Goal: Information Seeking & Learning: Learn about a topic

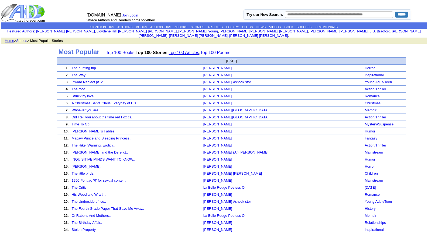
click at [184, 50] on link "Top 100 Articles" at bounding box center [184, 52] width 31 height 5
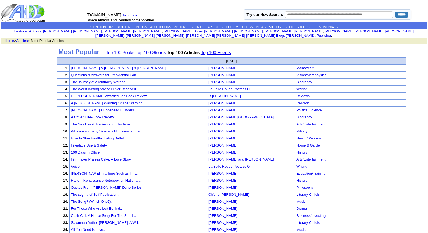
click at [223, 50] on link "Top 100 Poems" at bounding box center [216, 52] width 30 height 5
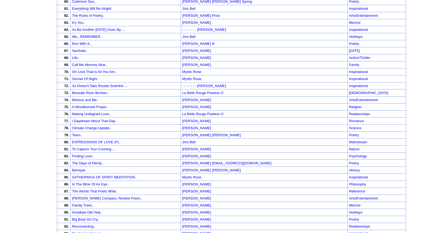
scroll to position [474, 0]
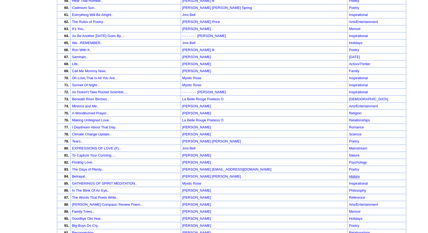
click at [349, 174] on link "History" at bounding box center [354, 176] width 11 height 4
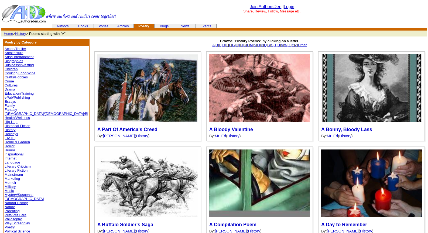
click at [21, 32] on link "History" at bounding box center [20, 34] width 11 height 4
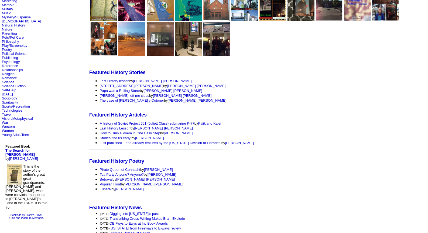
scroll to position [193, 0]
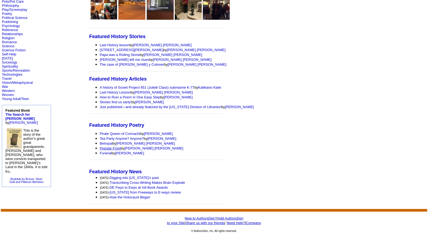
click at [100, 147] on link "Popular Front" at bounding box center [110, 148] width 21 height 4
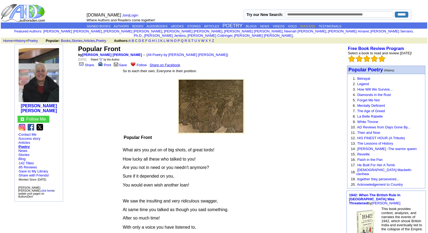
click at [314, 27] on link "SUCCESS" at bounding box center [307, 26] width 15 height 3
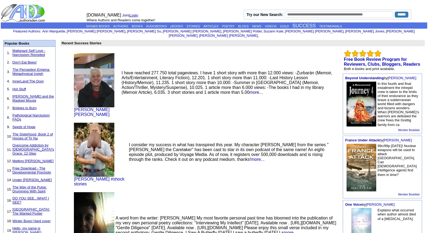
click at [134, 15] on link "Login" at bounding box center [134, 15] width 9 height 4
